Goal: Book appointment/travel/reservation

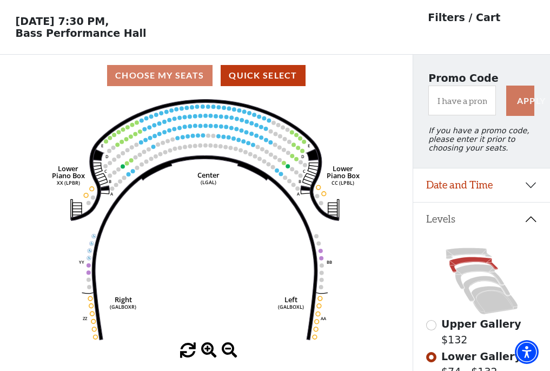
scroll to position [50, 0]
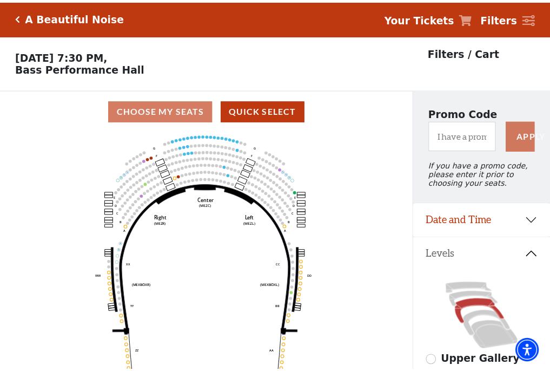
scroll to position [50, 0]
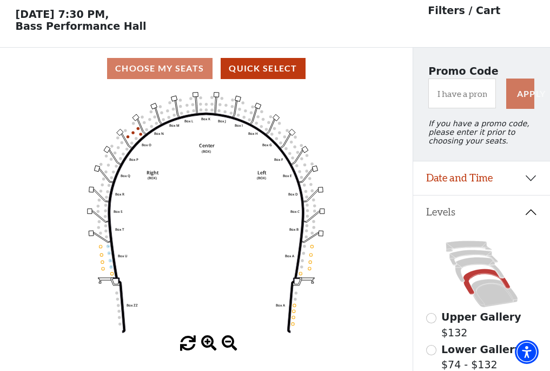
scroll to position [50, 0]
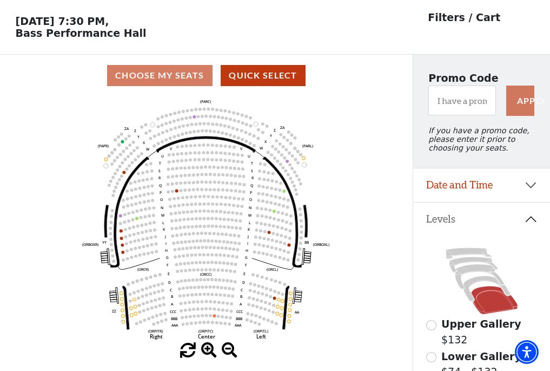
scroll to position [50, 0]
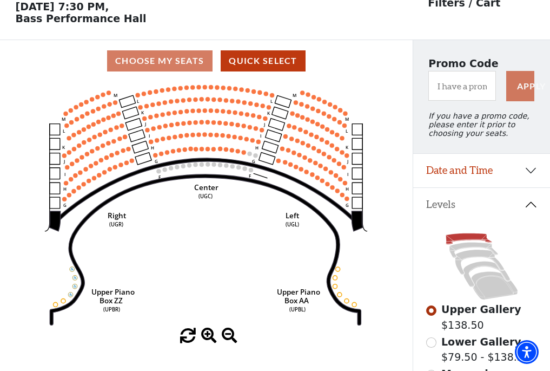
scroll to position [50, 0]
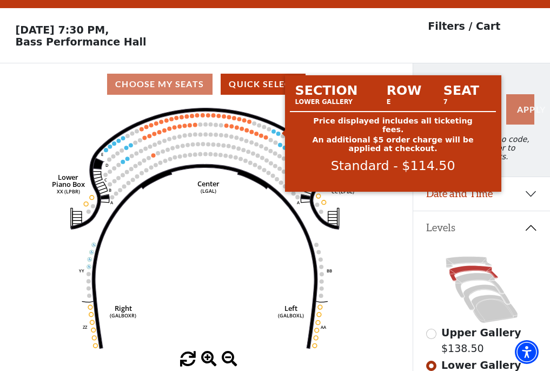
scroll to position [50, 0]
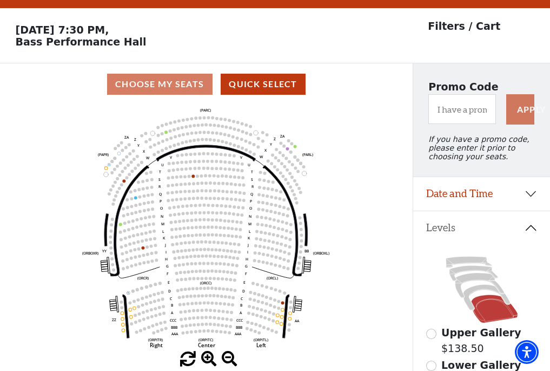
scroll to position [50, 0]
